Goal: Register for event/course

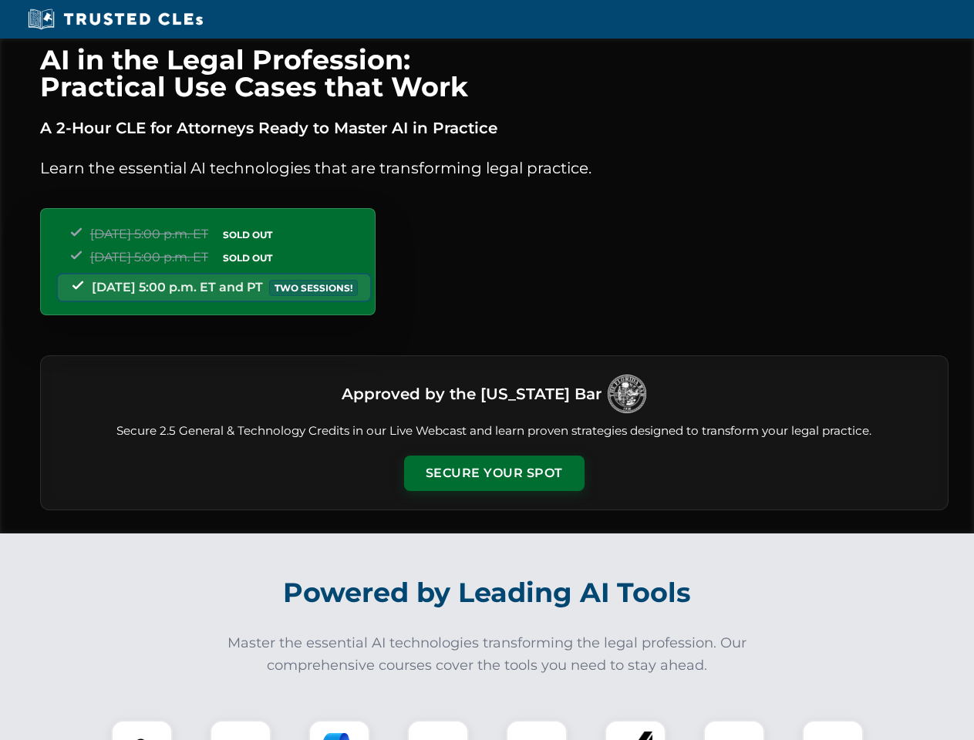
click at [494, 474] on button "Secure Your Spot" at bounding box center [494, 473] width 180 height 35
click at [142, 730] on img at bounding box center [142, 751] width 45 height 45
click at [241, 730] on div at bounding box center [241, 751] width 62 height 62
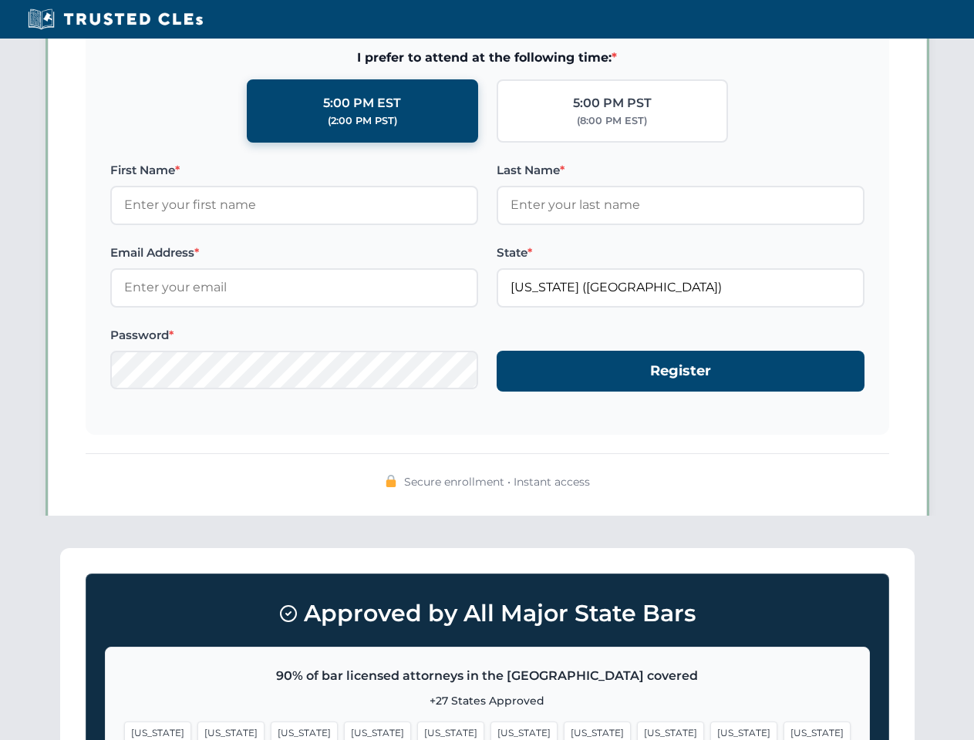
click at [710, 730] on span "[US_STATE]" at bounding box center [743, 733] width 67 height 22
